Goal: Transaction & Acquisition: Purchase product/service

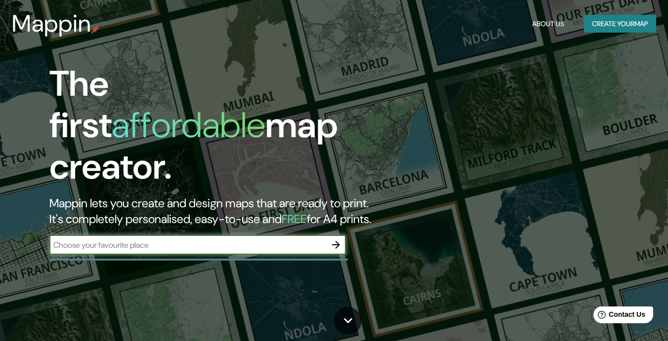
click at [208, 240] on input "text" at bounding box center [187, 245] width 277 height 11
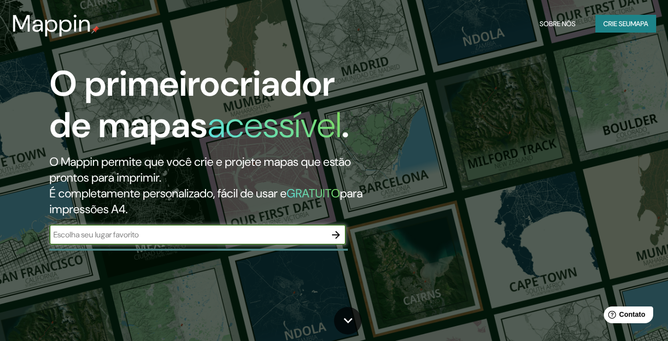
click at [196, 229] on input "text" at bounding box center [187, 234] width 277 height 11
type input "florianopolis"
click at [334, 234] on icon "button" at bounding box center [336, 235] width 12 height 12
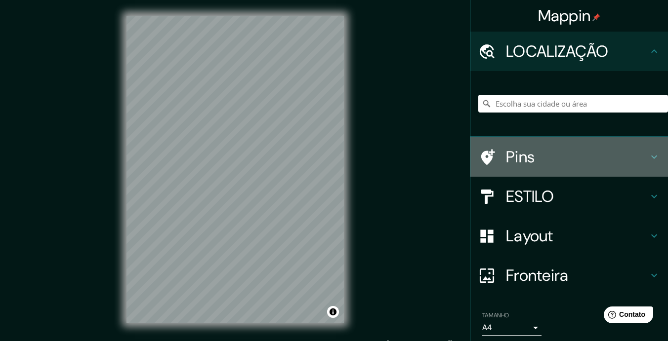
click at [592, 149] on h4 "Pins" at bounding box center [577, 157] width 142 height 20
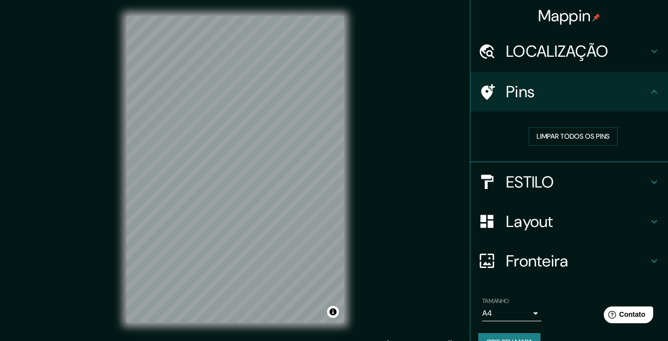
click at [646, 102] on div "Pins" at bounding box center [569, 92] width 198 height 40
click at [650, 182] on icon at bounding box center [654, 182] width 12 height 12
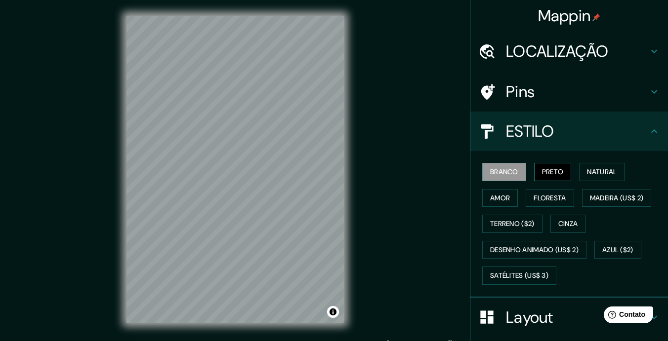
click at [551, 177] on button "PRETO" at bounding box center [553, 172] width 38 height 18
click at [588, 170] on button "Natural" at bounding box center [601, 172] width 45 height 18
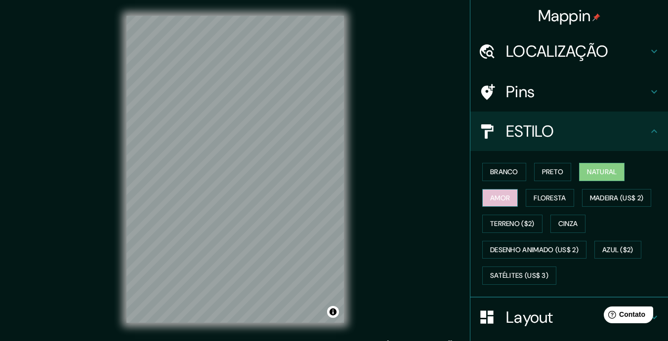
click at [511, 198] on button "amor" at bounding box center [500, 198] width 36 height 18
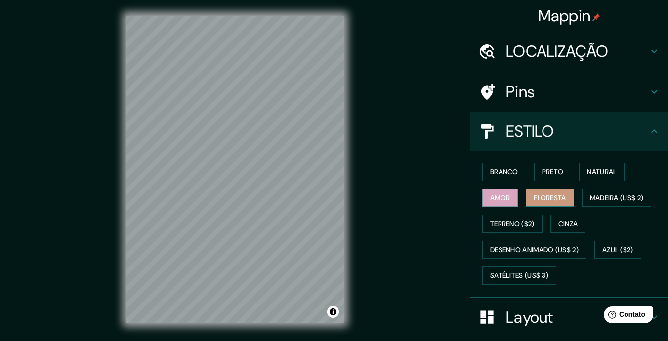
click at [543, 199] on button "Floresta" at bounding box center [549, 198] width 48 height 18
click at [616, 200] on button "MADEIRA (US$ 2)" at bounding box center [617, 198] width 70 height 18
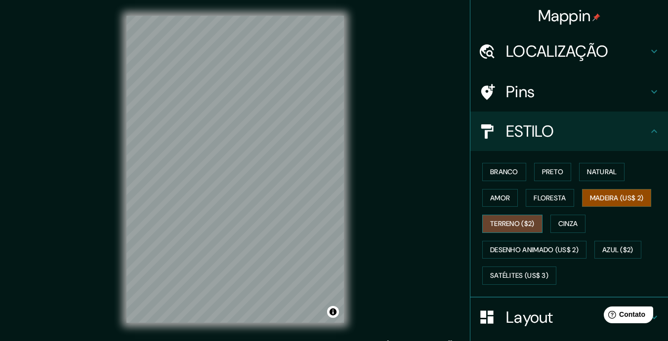
click at [509, 216] on button "TERRENO ($2)" at bounding box center [512, 224] width 60 height 18
click at [573, 222] on button "Cinza" at bounding box center [568, 224] width 36 height 18
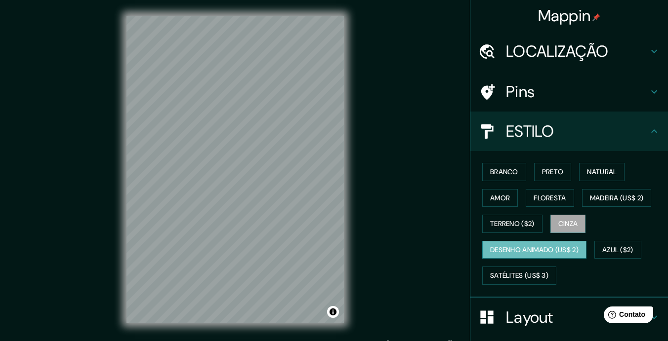
click at [537, 246] on button "DESENHO ANIMADO (US$ 2)" at bounding box center [534, 250] width 104 height 18
click at [624, 249] on button "AZUL ($2)" at bounding box center [617, 250] width 47 height 18
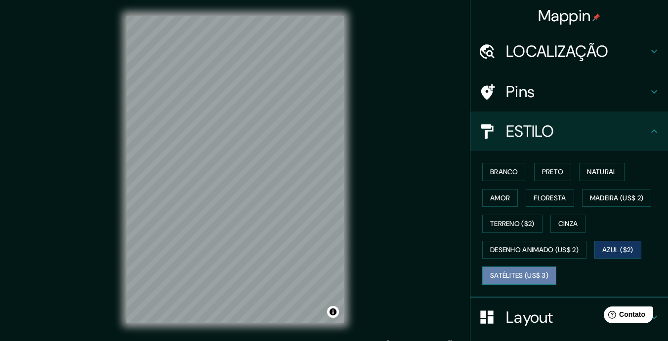
click at [543, 274] on button "SATÉLITES (US$ 3)" at bounding box center [519, 276] width 74 height 18
click at [605, 252] on button "AZUL ($2)" at bounding box center [617, 250] width 47 height 18
click at [530, 277] on button "SATÉLITES (US$ 3)" at bounding box center [519, 276] width 74 height 18
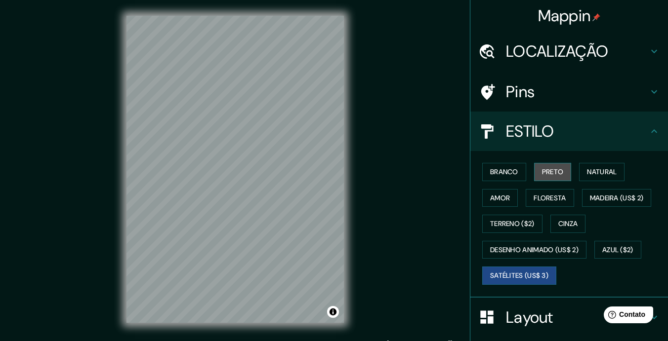
click at [546, 174] on button "PRETO" at bounding box center [553, 172] width 38 height 18
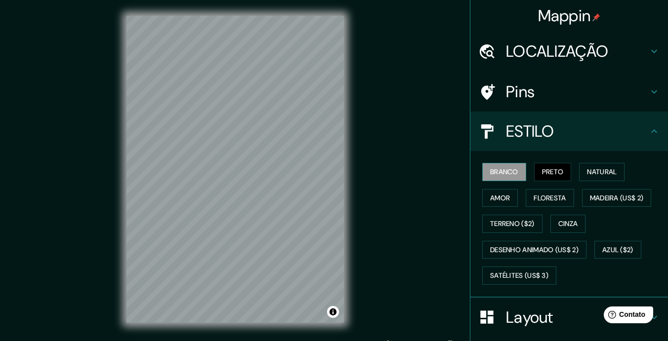
click at [510, 173] on button "branco" at bounding box center [504, 172] width 44 height 18
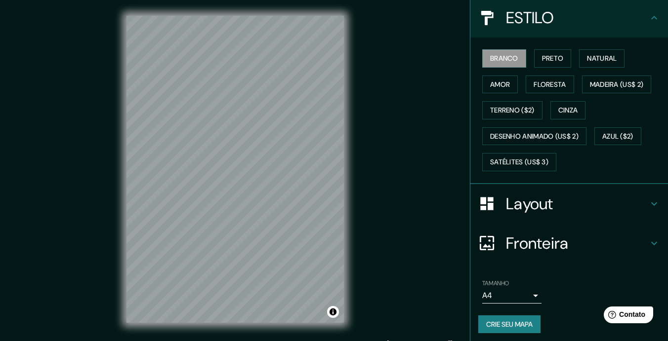
click at [558, 197] on h4 "Layout" at bounding box center [577, 204] width 142 height 20
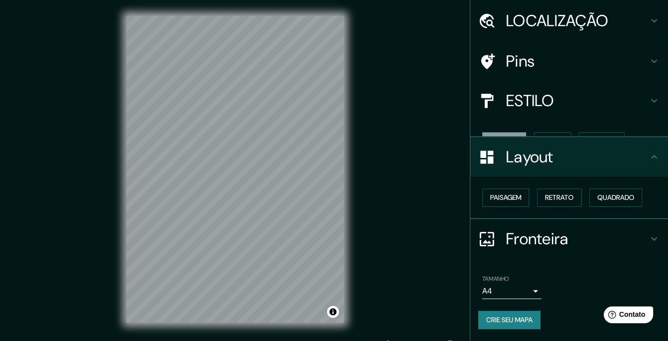
scroll to position [11, 0]
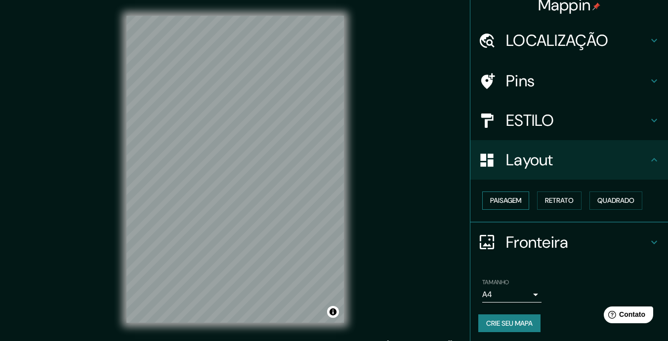
click at [515, 195] on button "Paisagem" at bounding box center [505, 201] width 47 height 18
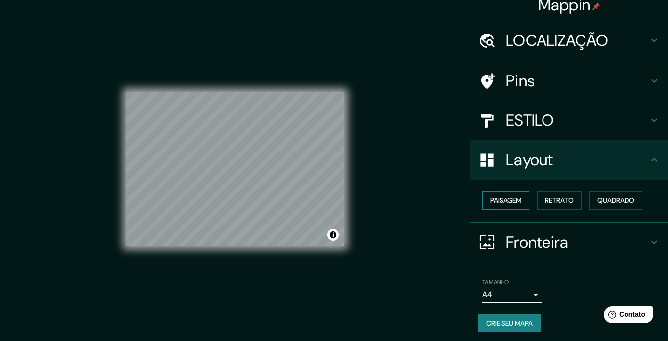
click at [515, 195] on button "Paisagem" at bounding box center [505, 201] width 47 height 18
click at [569, 200] on button "Retrato" at bounding box center [559, 201] width 44 height 18
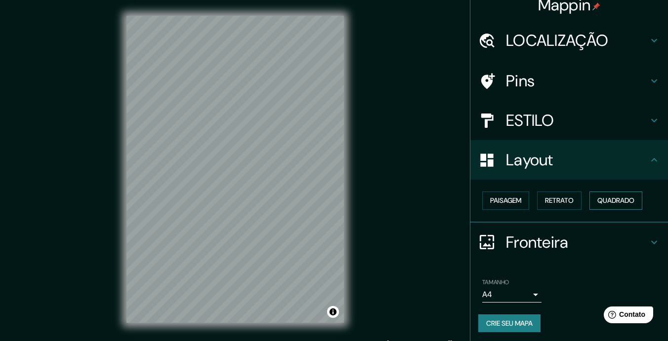
click at [617, 202] on button "Quadrado" at bounding box center [615, 201] width 53 height 18
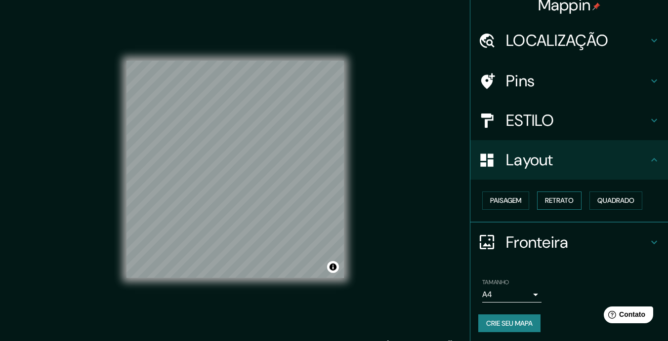
click at [568, 200] on button "Retrato" at bounding box center [559, 201] width 44 height 18
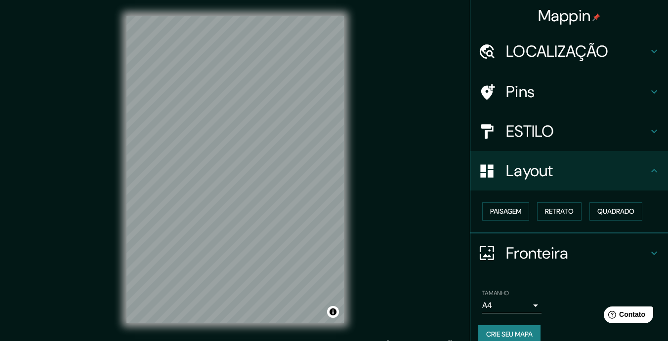
scroll to position [0, 0]
click at [558, 120] on div "ESTILO" at bounding box center [569, 132] width 198 height 40
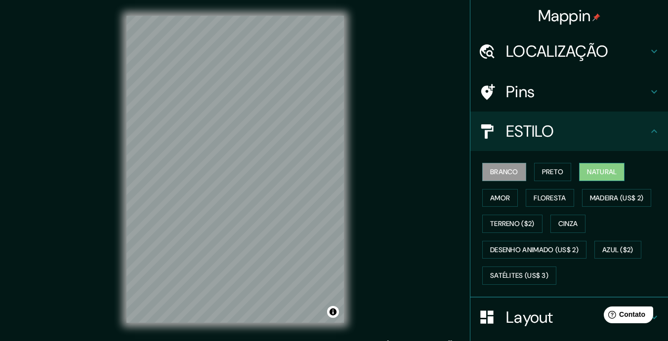
click at [595, 174] on button "Natural" at bounding box center [601, 172] width 45 height 18
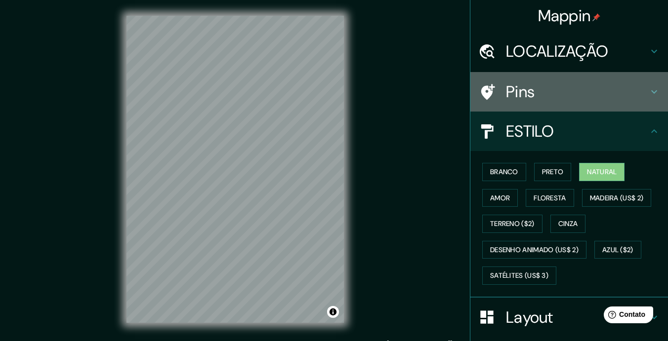
click at [577, 97] on h4 "Pins" at bounding box center [577, 92] width 142 height 20
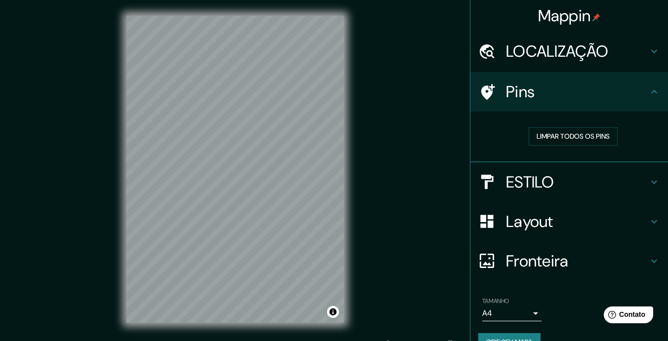
click at [577, 97] on h4 "Pins" at bounding box center [577, 92] width 142 height 20
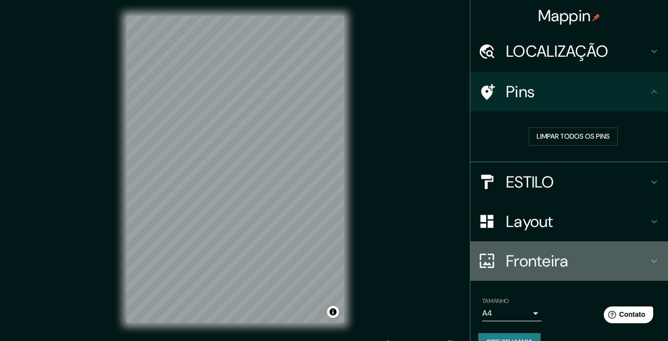
click at [545, 263] on h4 "Fronteira" at bounding box center [577, 261] width 142 height 20
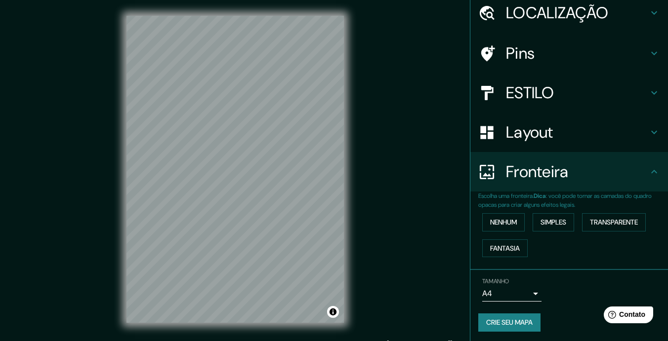
scroll to position [38, 0]
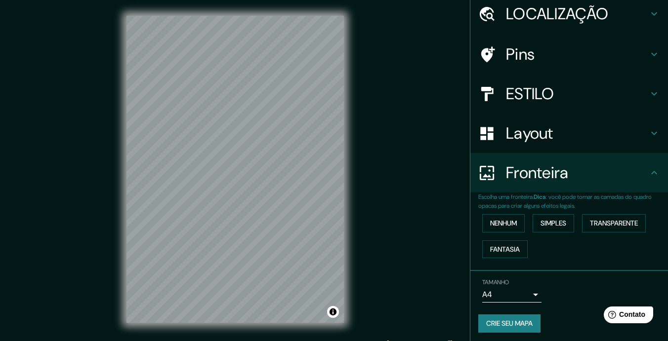
click at [532, 295] on body "Mappin LOCALIZAÇÃO Pins ESTILO Layout Fronteira Escolha uma fronteira. Dica : v…" at bounding box center [334, 170] width 668 height 341
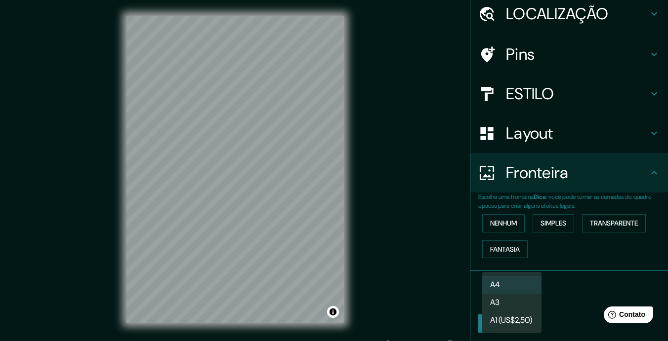
click at [563, 295] on div at bounding box center [334, 170] width 668 height 341
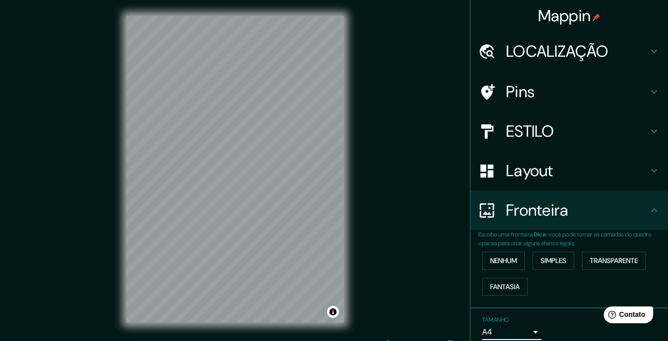
scroll to position [0, 0]
